Goal: Information Seeking & Learning: Learn about a topic

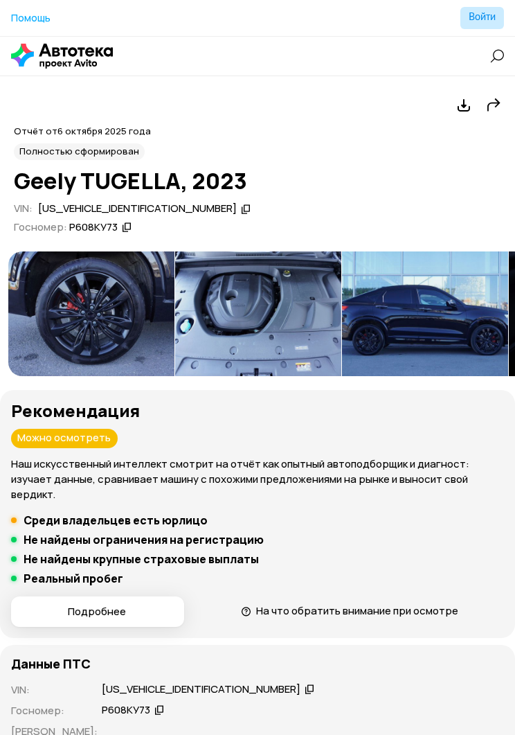
click at [94, 287] on img at bounding box center [91, 313] width 166 height 125
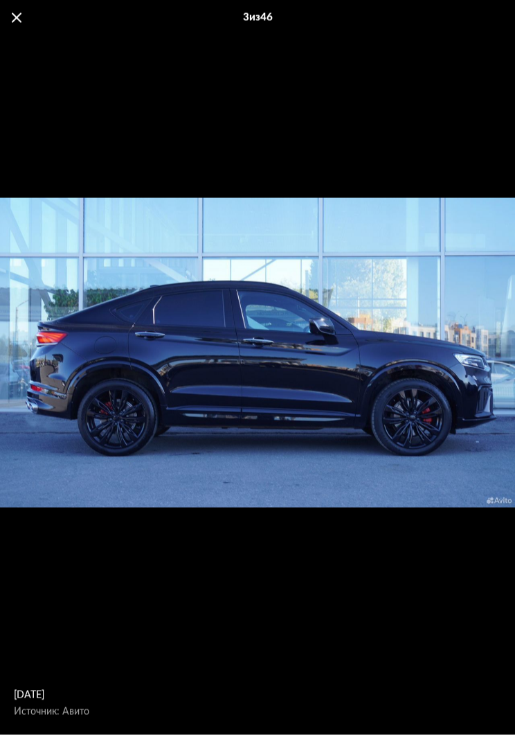
scroll to position [114, 0]
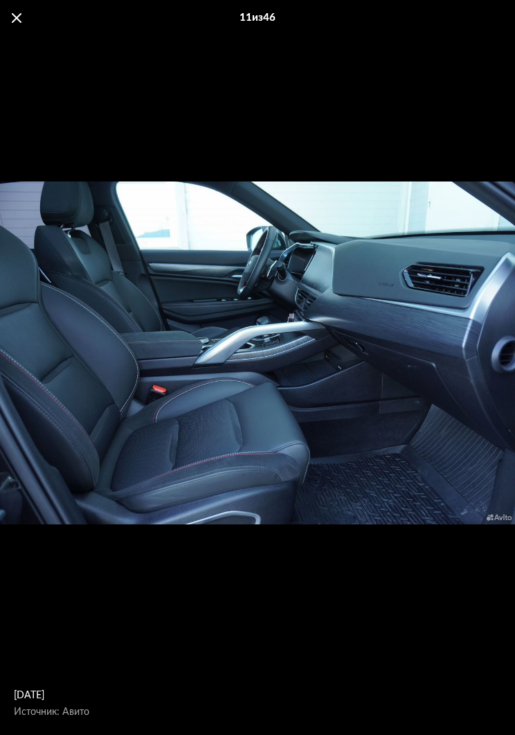
click at [25, 15] on div "11 из 46" at bounding box center [257, 18] width 515 height 36
click at [26, 12] on div "11 из 46" at bounding box center [257, 18] width 515 height 36
click at [24, 18] on div "11 из 46" at bounding box center [257, 18] width 515 height 36
click at [28, 21] on div "11 из 46" at bounding box center [257, 18] width 515 height 36
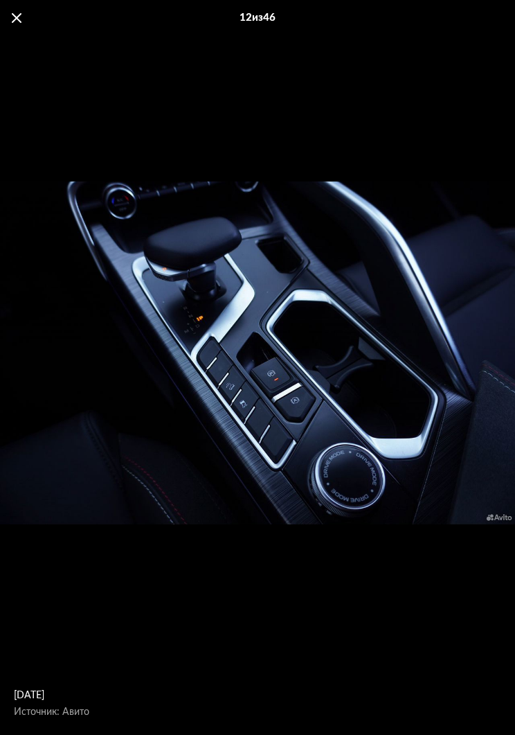
click at [19, 19] on span at bounding box center [17, 18] width 10 height 10
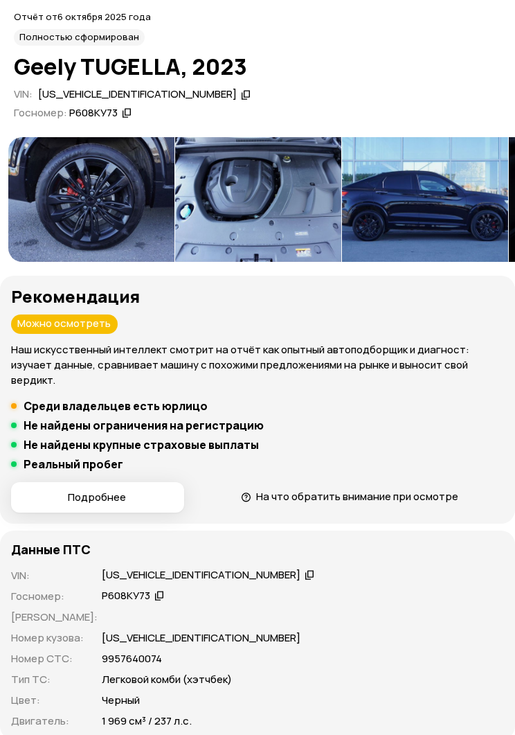
click at [26, 25] on div "Отчёт от [DATE] Полностью сформирован" at bounding box center [257, 28] width 487 height 37
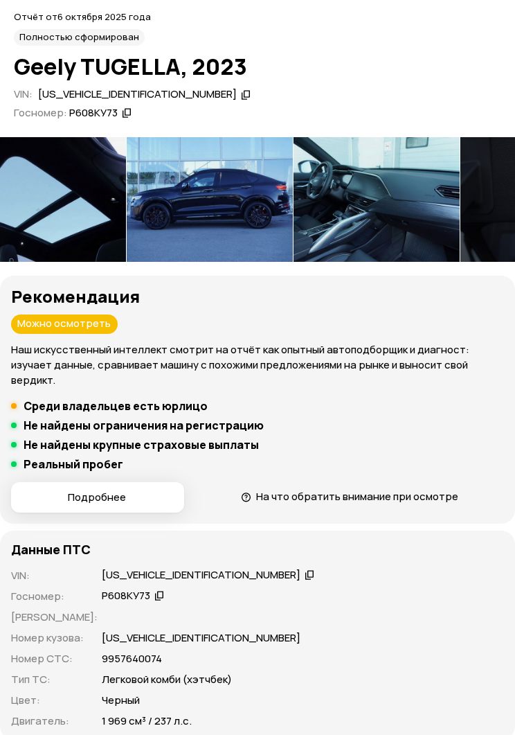
scroll to position [0, 718]
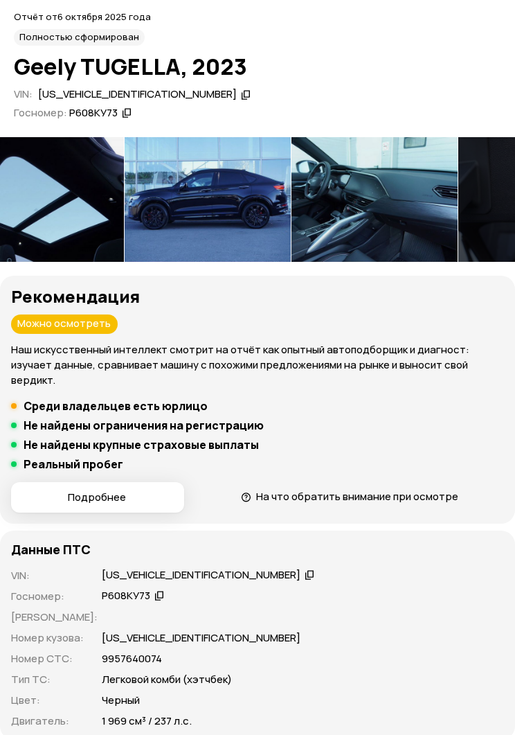
click at [194, 208] on img at bounding box center [208, 199] width 166 height 125
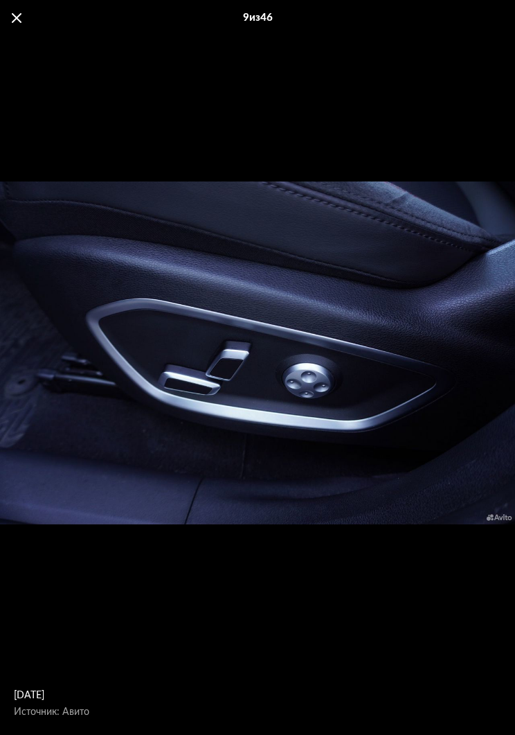
click at [19, 17] on span at bounding box center [17, 18] width 10 height 10
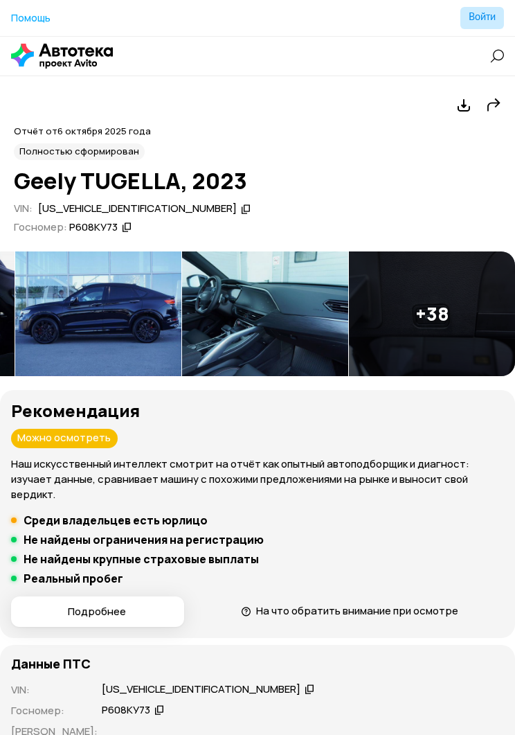
scroll to position [0, 827]
click at [448, 317] on img at bounding box center [432, 313] width 166 height 125
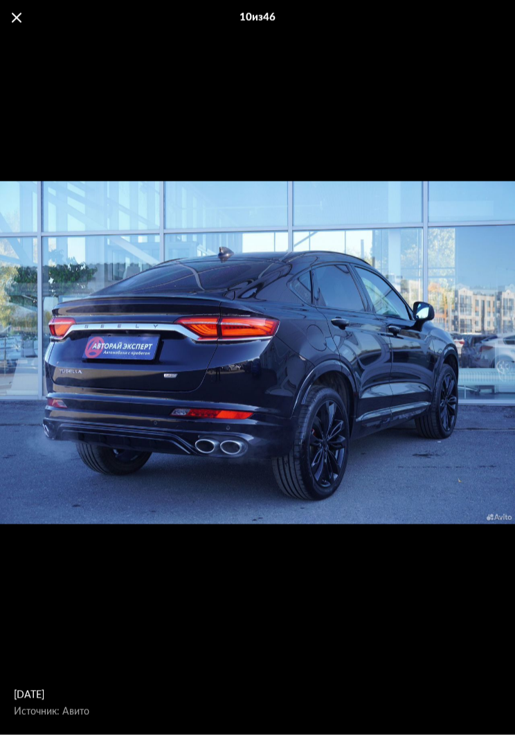
scroll to position [229, 0]
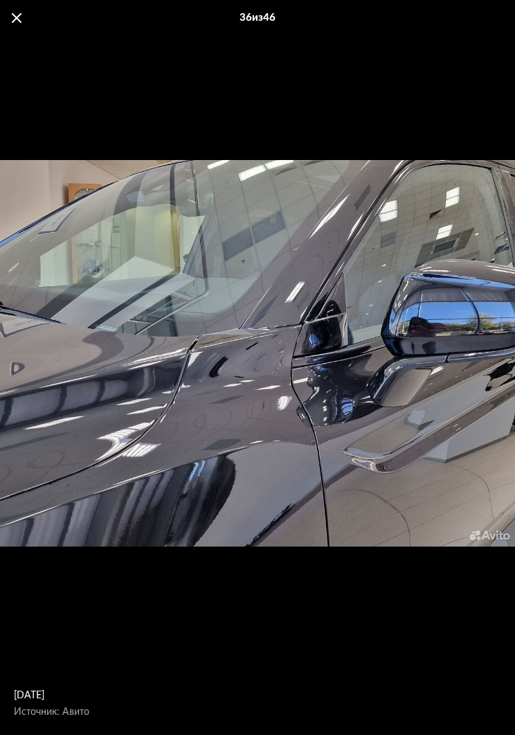
click at [30, 30] on div "36 из 46" at bounding box center [257, 18] width 515 height 36
click at [21, 20] on span at bounding box center [17, 18] width 10 height 10
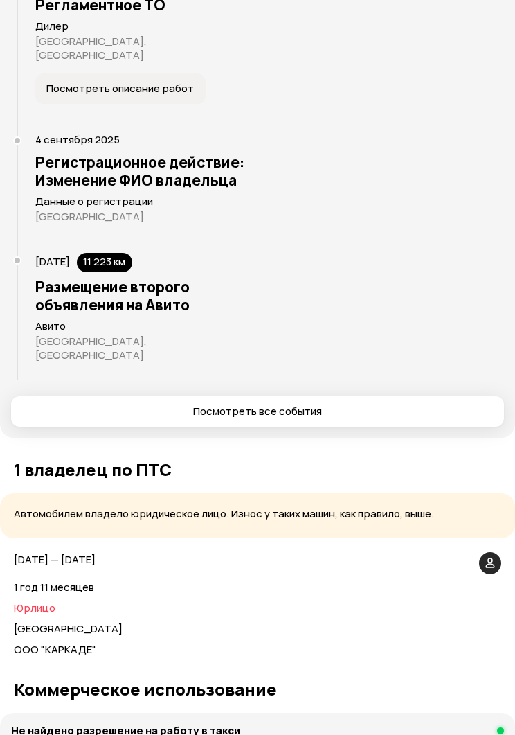
scroll to position [2697, 0]
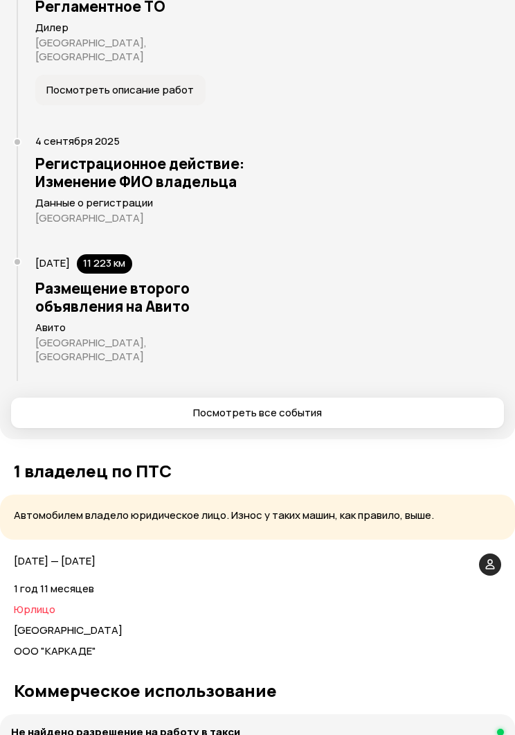
click at [374, 406] on span "Посмотреть все события" at bounding box center [257, 413] width 470 height 14
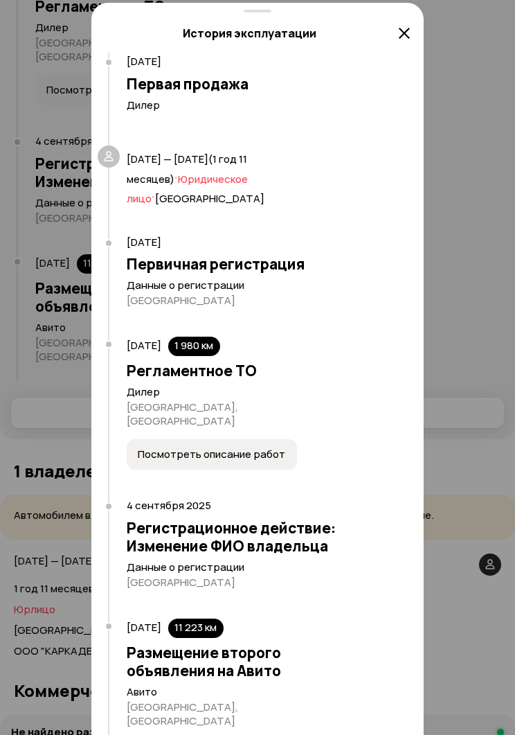
scroll to position [310, 0]
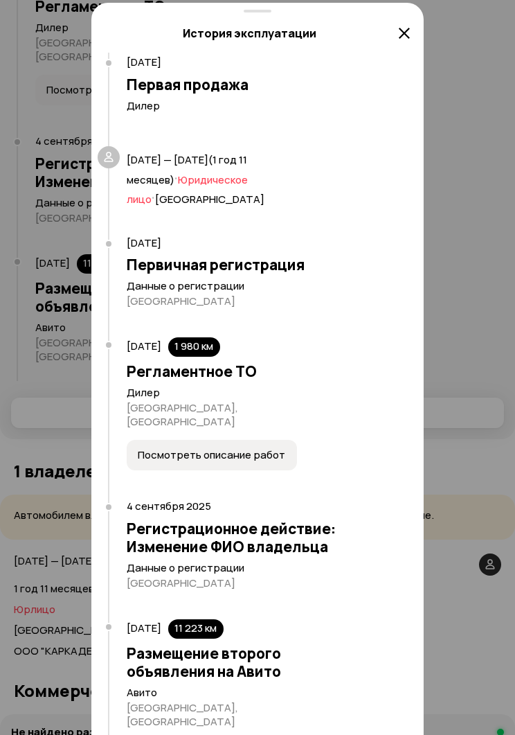
click at [491, 295] on div at bounding box center [257, 9] width 515 height 1488
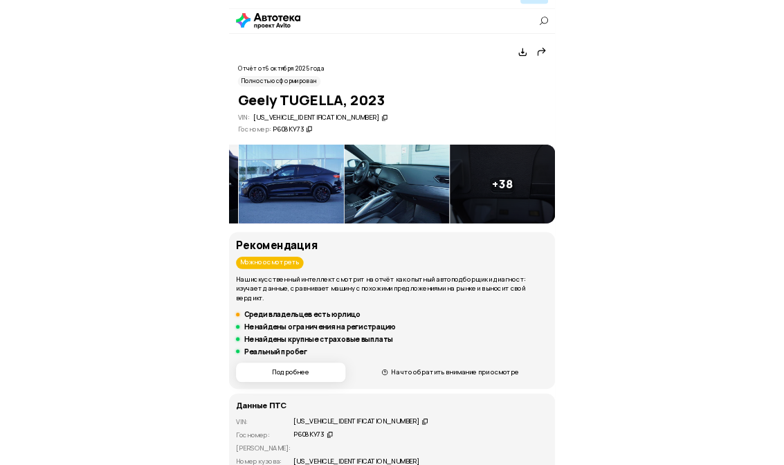
scroll to position [0, 0]
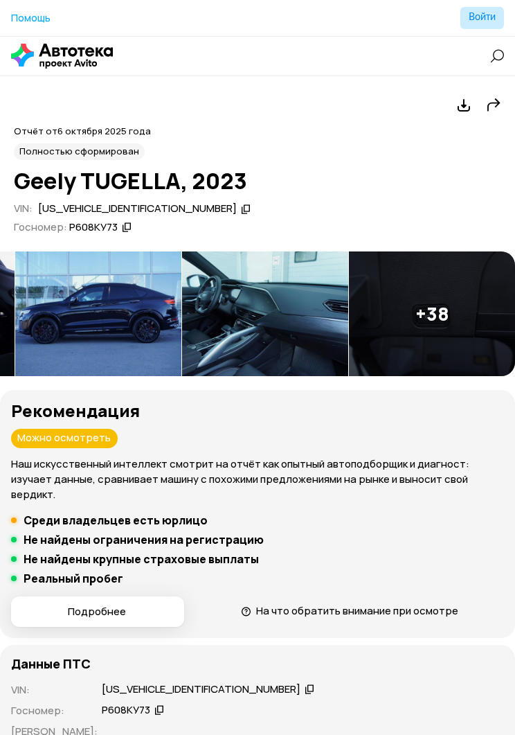
click at [86, 296] on img at bounding box center [98, 313] width 166 height 125
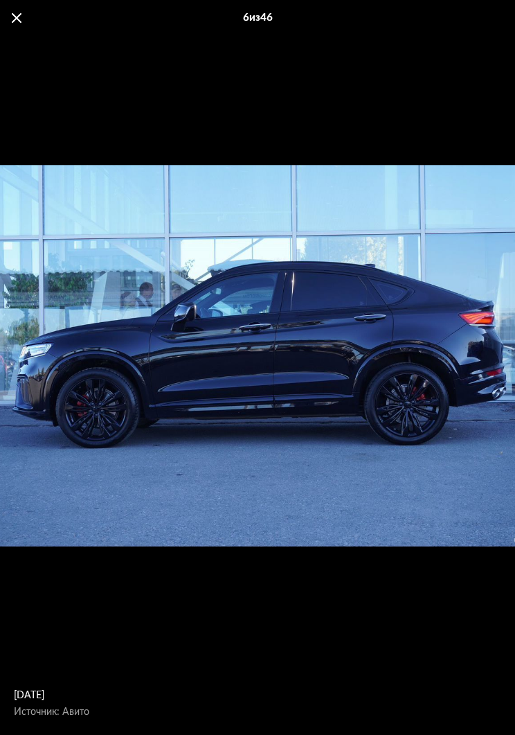
click at [12, 21] on span at bounding box center [17, 18] width 10 height 10
